Goal: Task Accomplishment & Management: Manage account settings

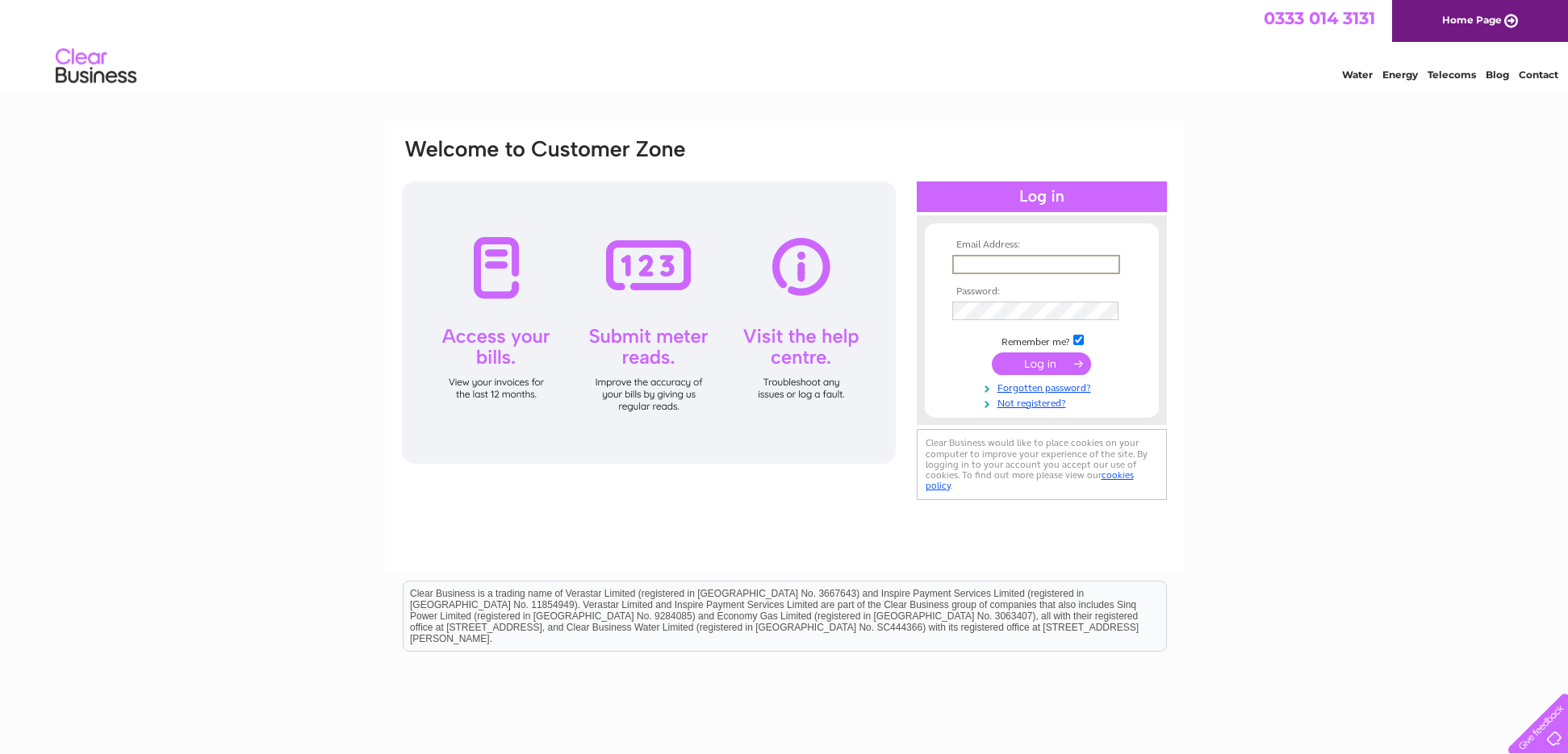
click at [980, 260] on input "text" at bounding box center [1036, 265] width 168 height 19
type input "aden.hynes@hotmail.com"
click at [992, 353] on input "submit" at bounding box center [1041, 364] width 99 height 23
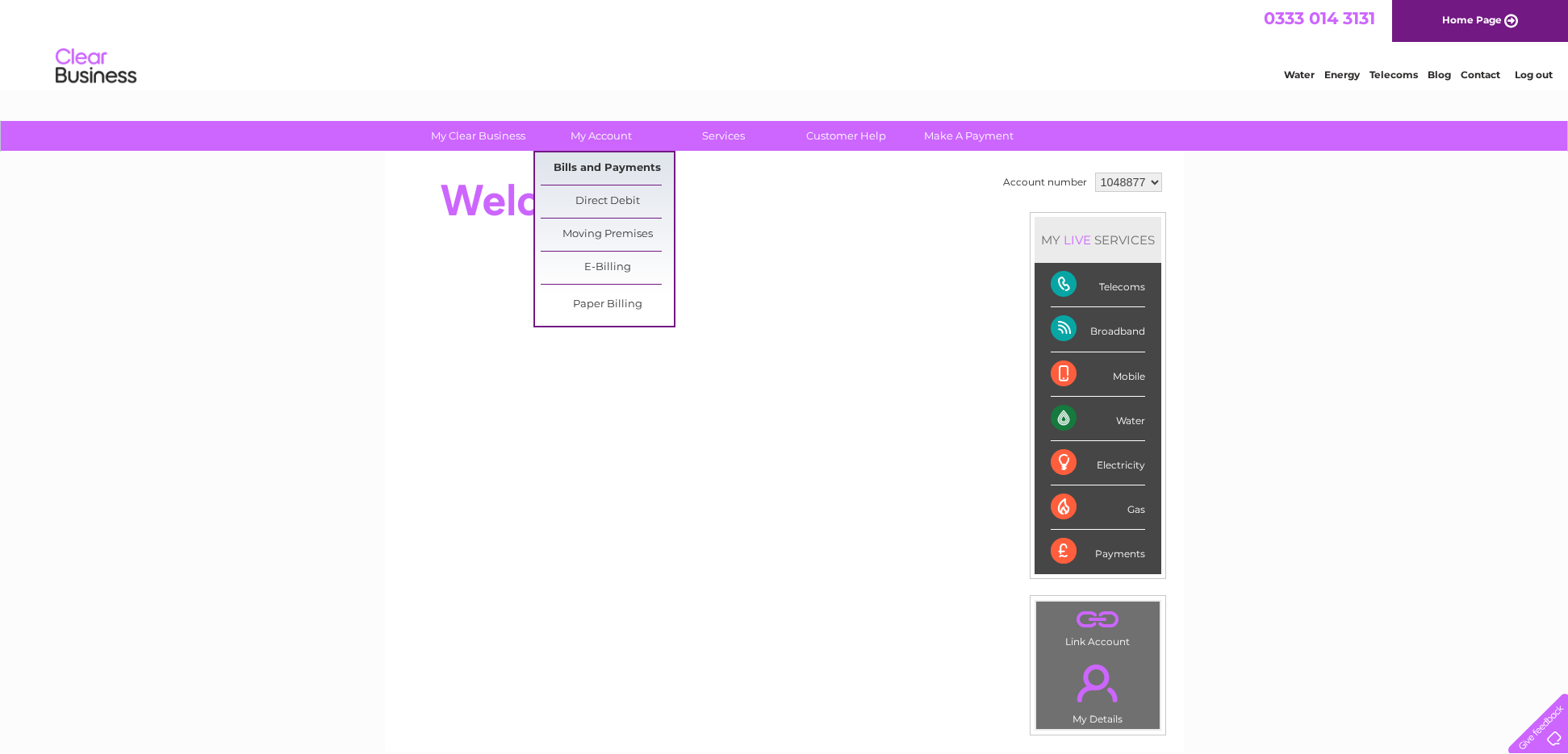
click at [606, 161] on link "Bills and Payments" at bounding box center [607, 169] width 133 height 32
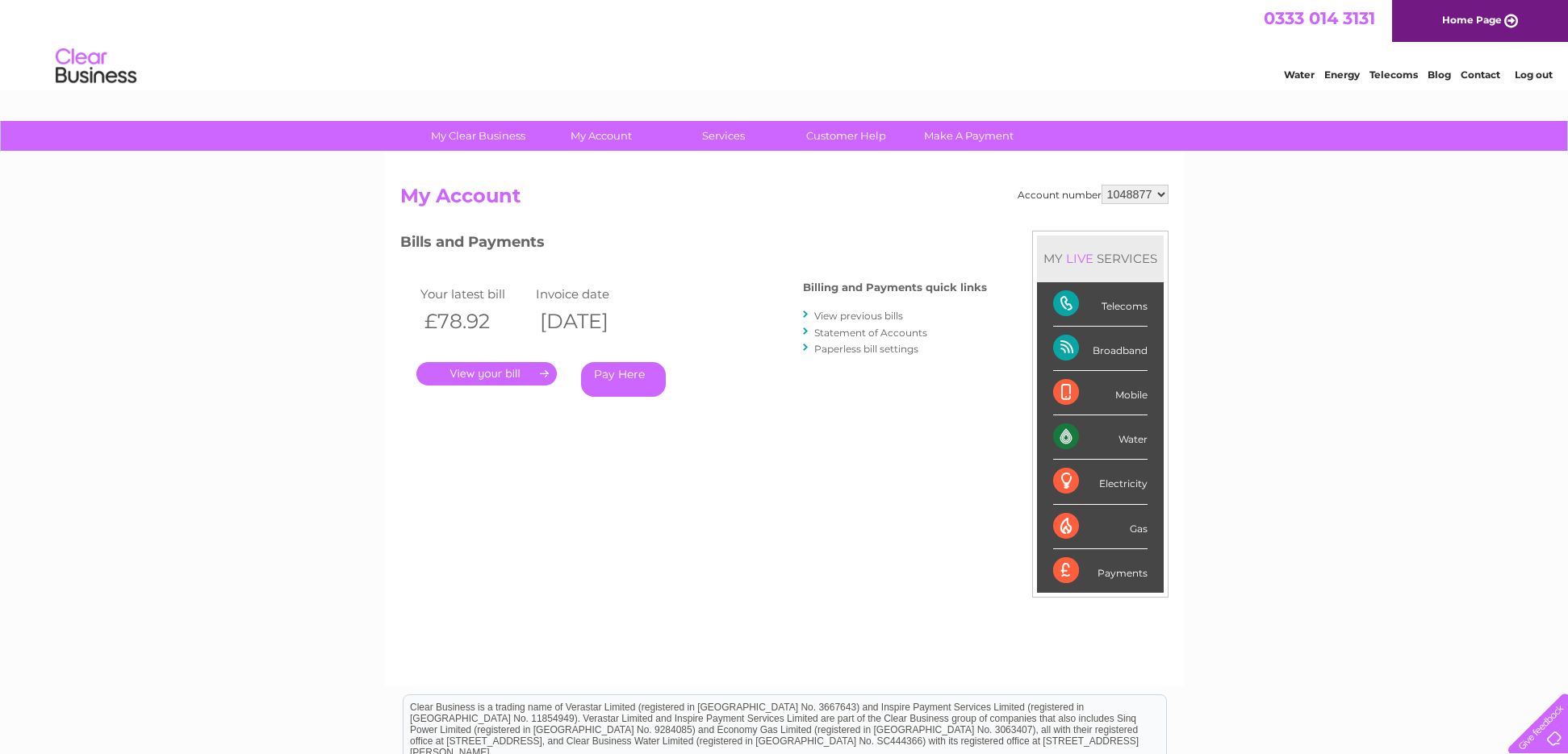
click at [516, 373] on link "." at bounding box center [487, 374] width 140 height 23
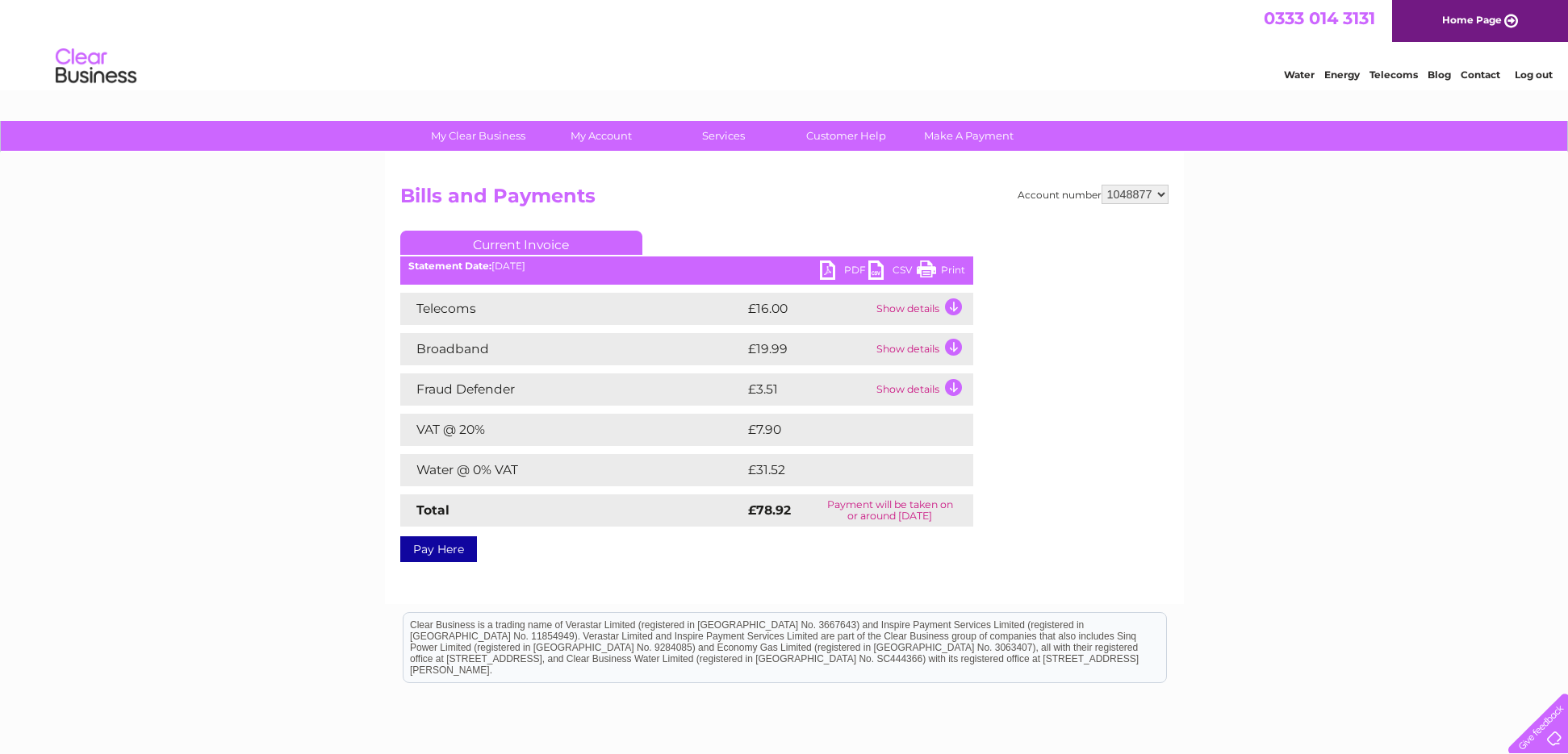
click at [947, 304] on td "Show details" at bounding box center [922, 309] width 101 height 32
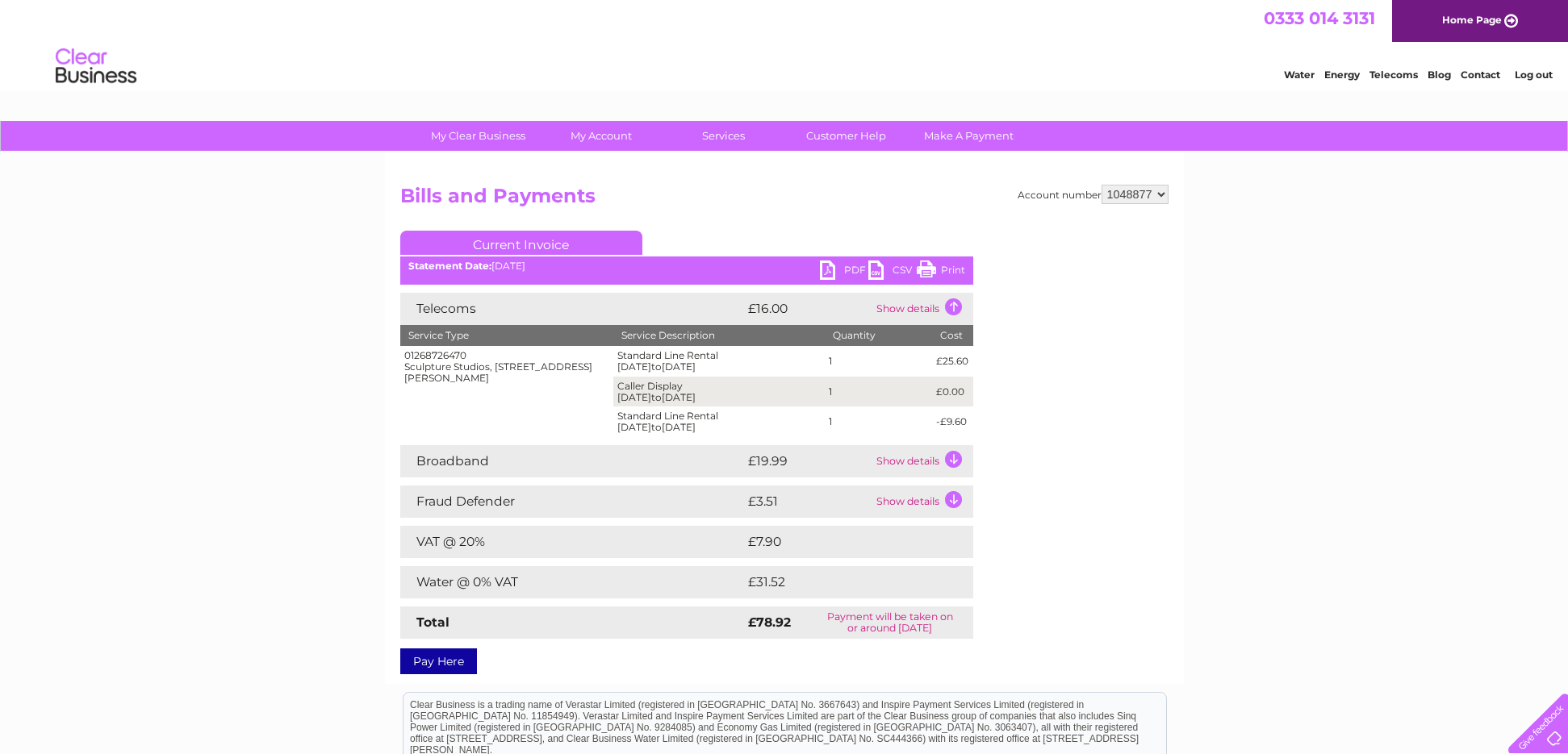
click at [953, 457] on td "Show details" at bounding box center [922, 462] width 101 height 32
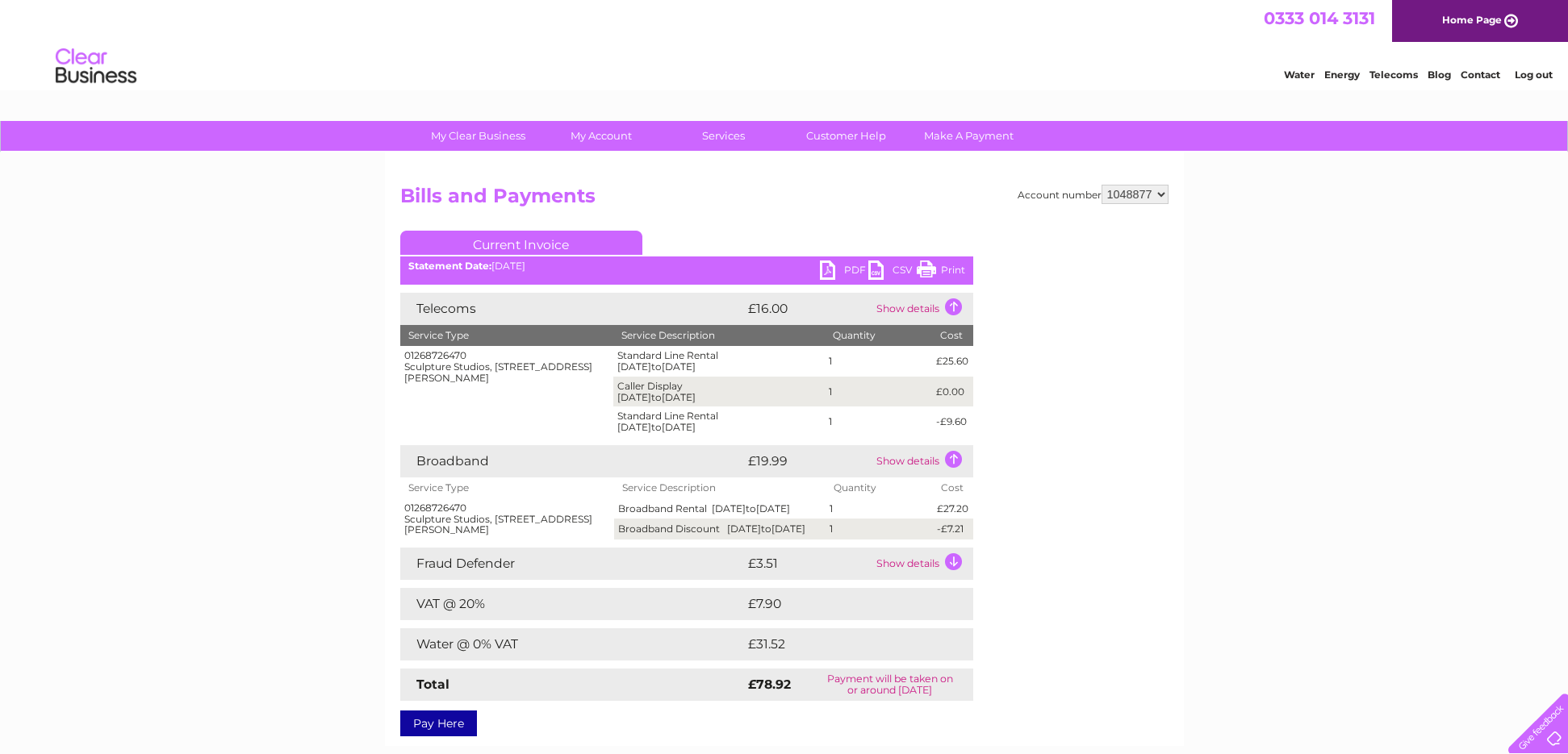
click at [956, 575] on td "Show details" at bounding box center [922, 564] width 101 height 32
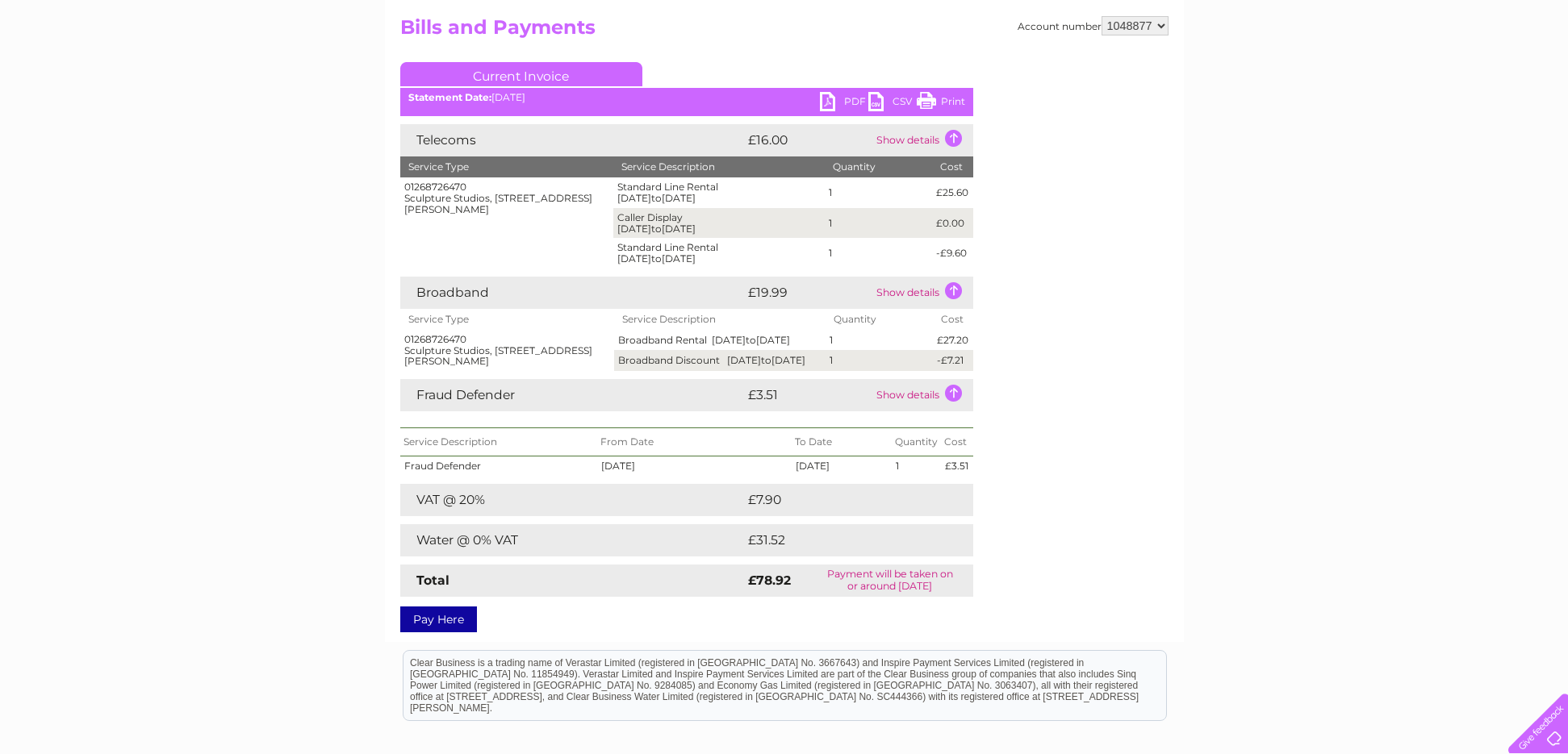
scroll to position [181, 0]
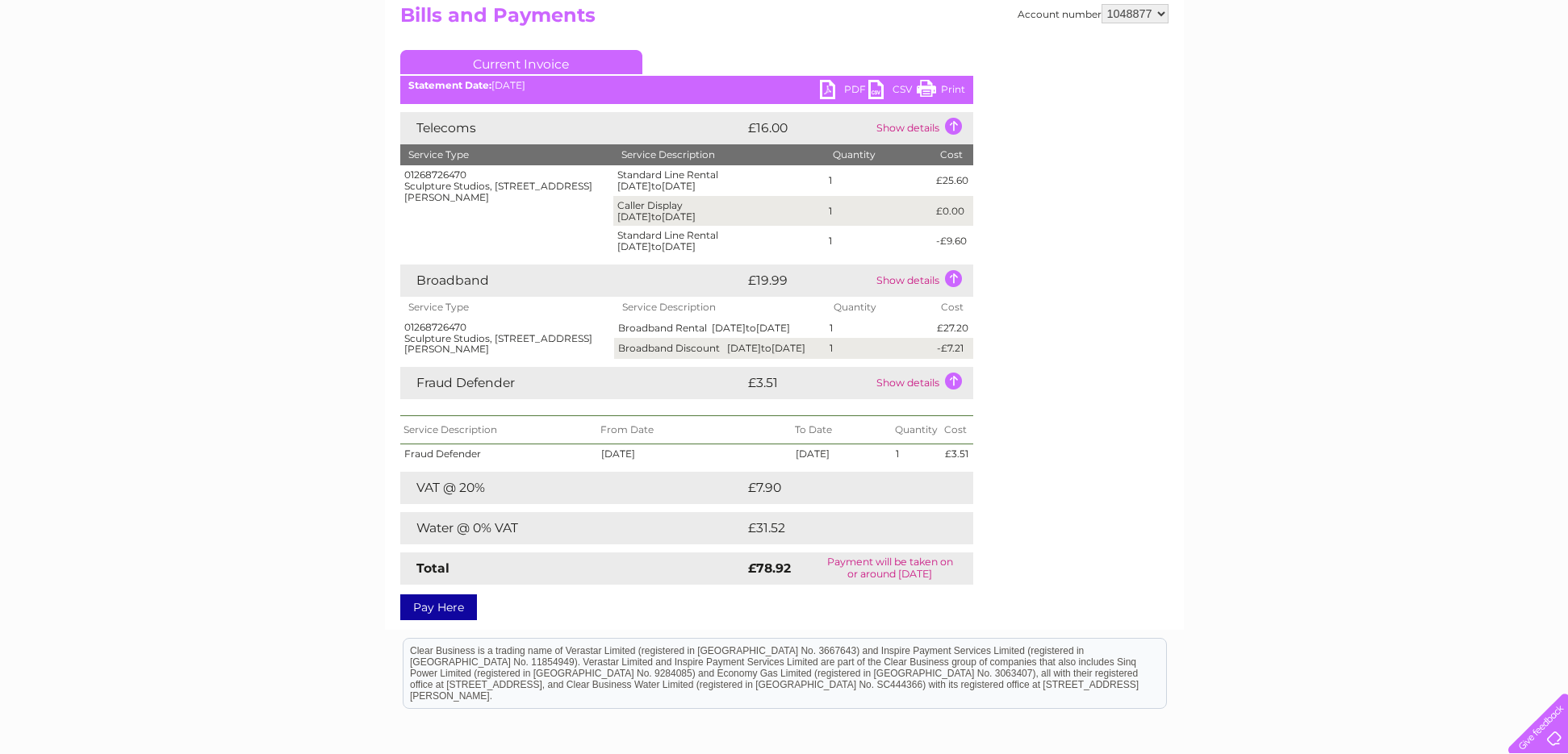
click at [945, 85] on link "Print" at bounding box center [941, 91] width 48 height 23
click at [952, 393] on td "Show details" at bounding box center [922, 383] width 101 height 32
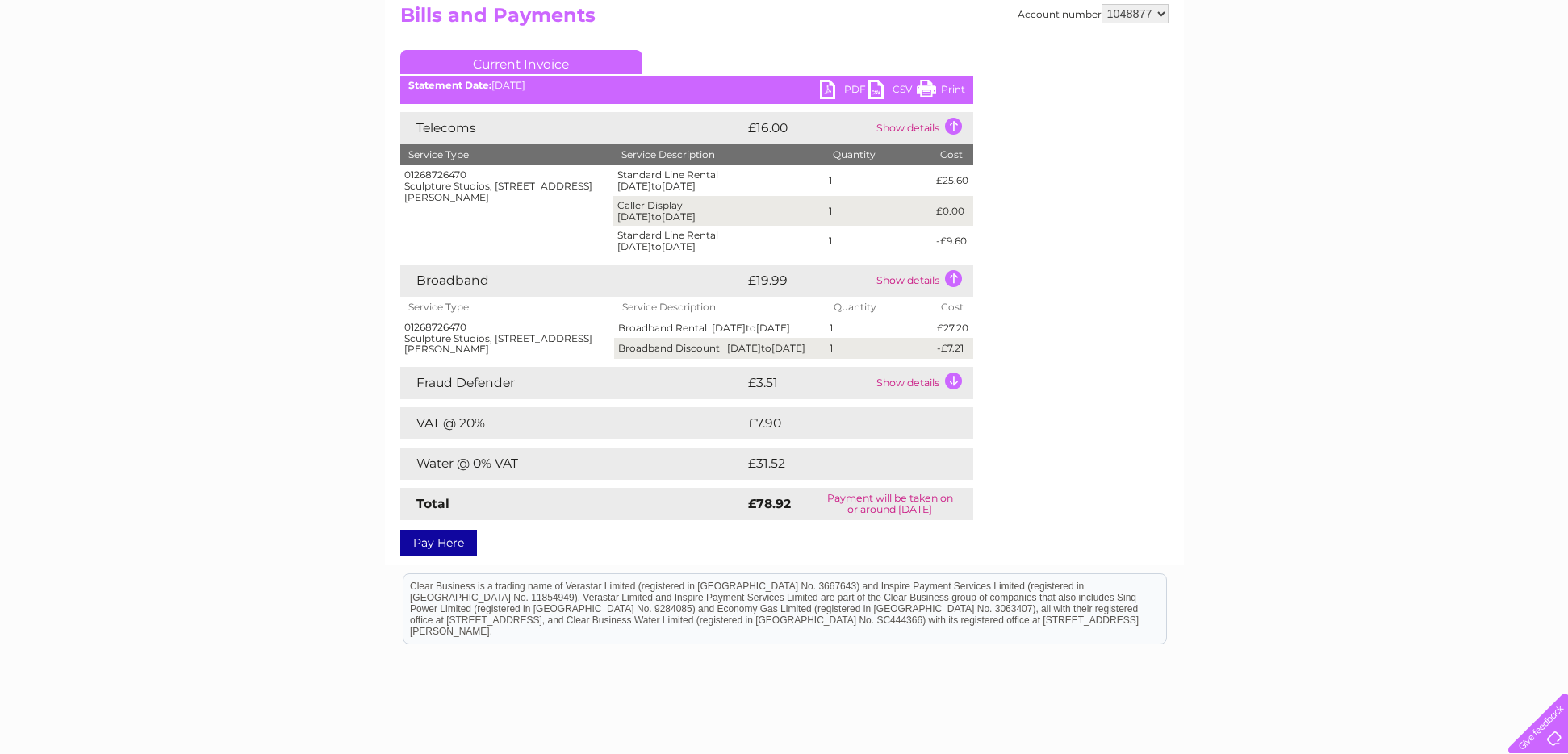
click at [954, 270] on td "Show details" at bounding box center [922, 281] width 101 height 32
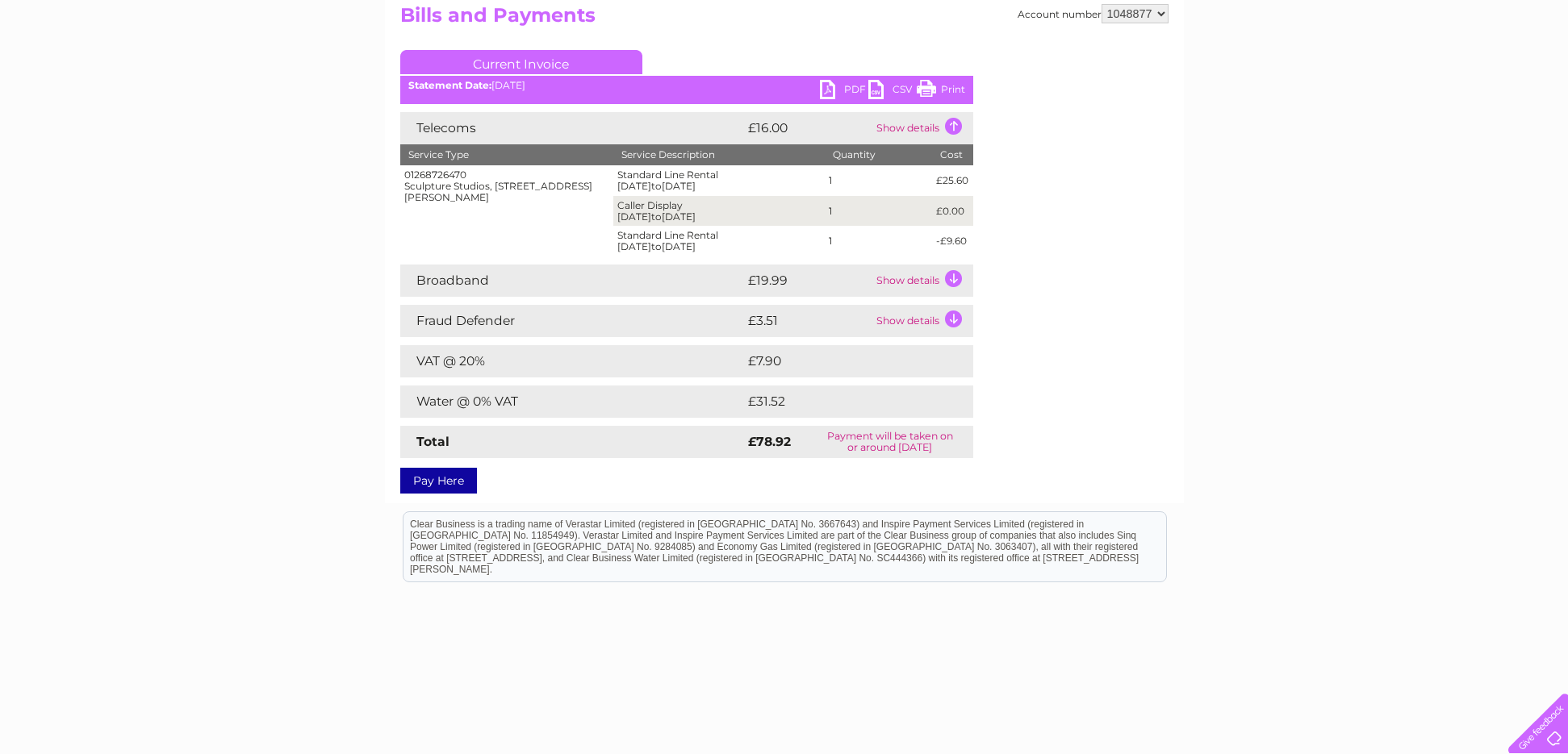
click at [950, 126] on td "Show details" at bounding box center [922, 128] width 101 height 32
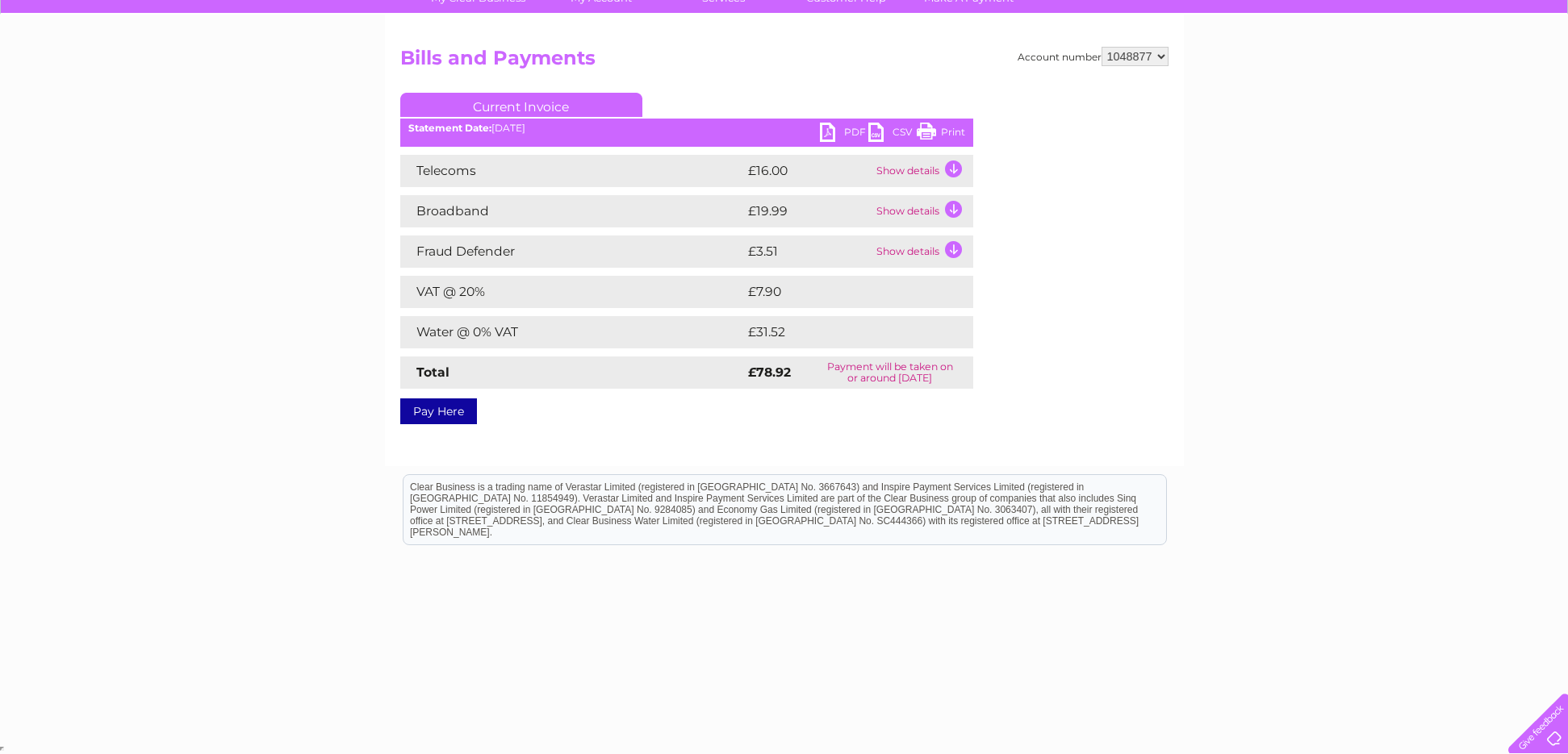
scroll to position [137, 0]
click at [823, 131] on link "PDF" at bounding box center [844, 135] width 48 height 23
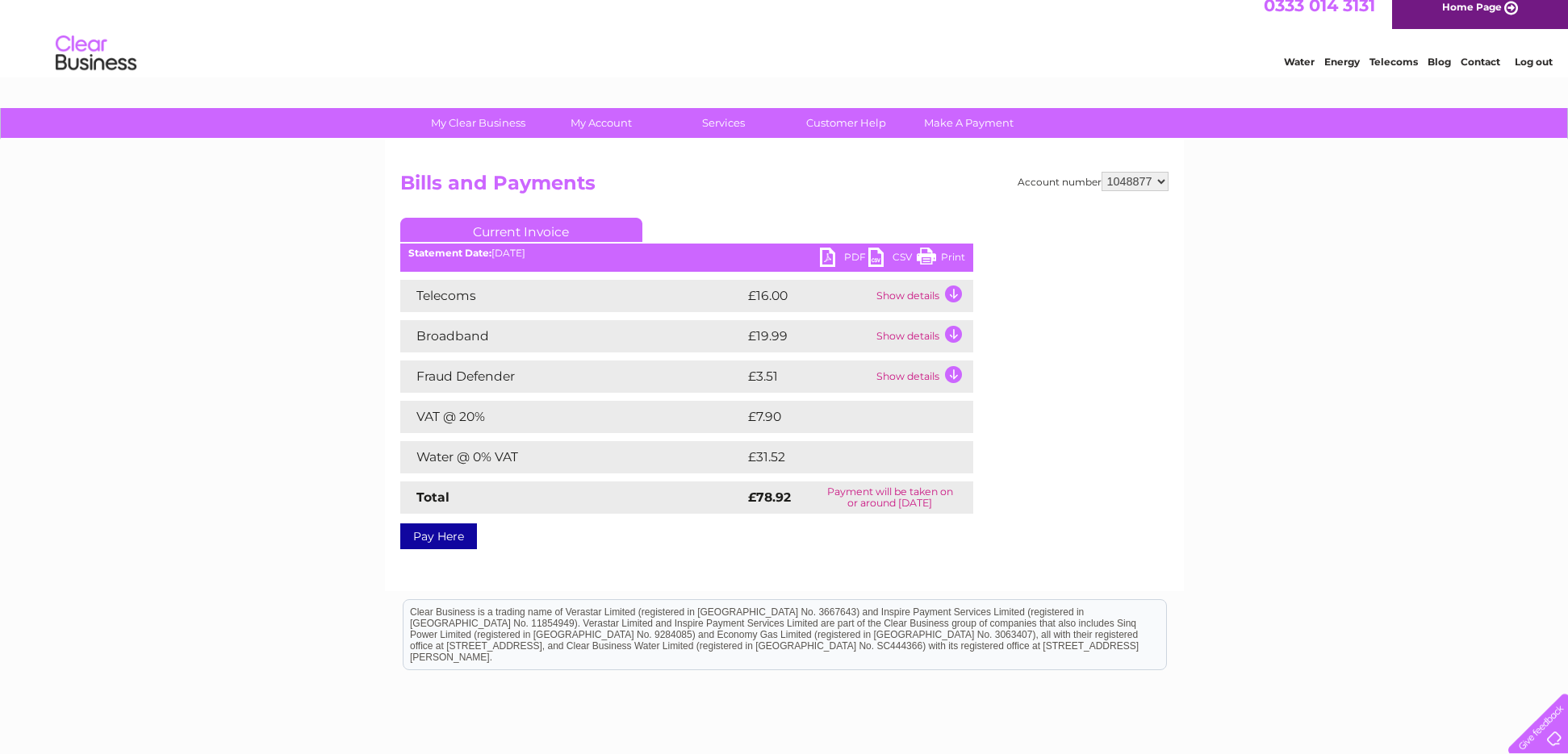
scroll to position [0, 0]
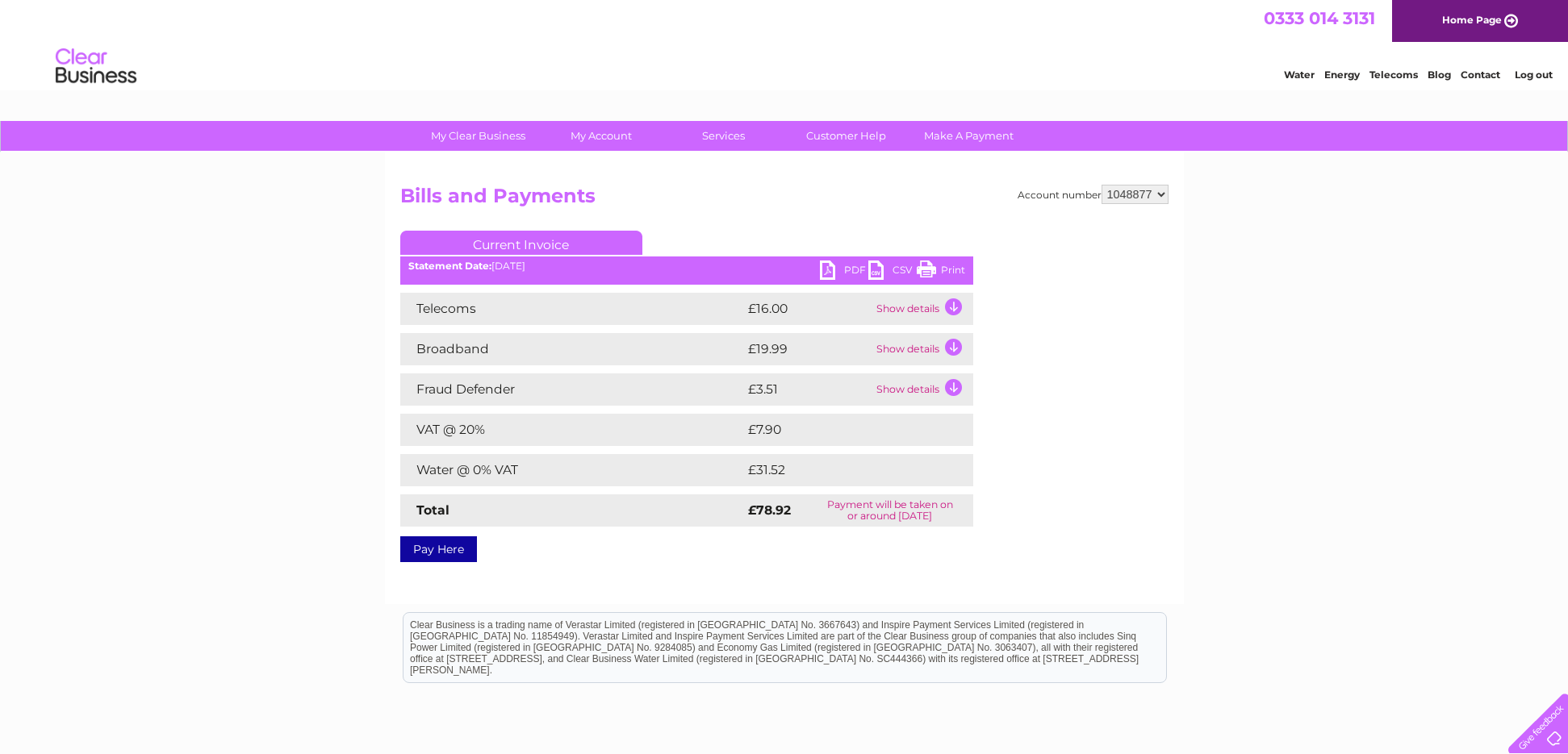
click at [1530, 75] on link "Log out" at bounding box center [1533, 74] width 38 height 12
